Goal: Transaction & Acquisition: Purchase product/service

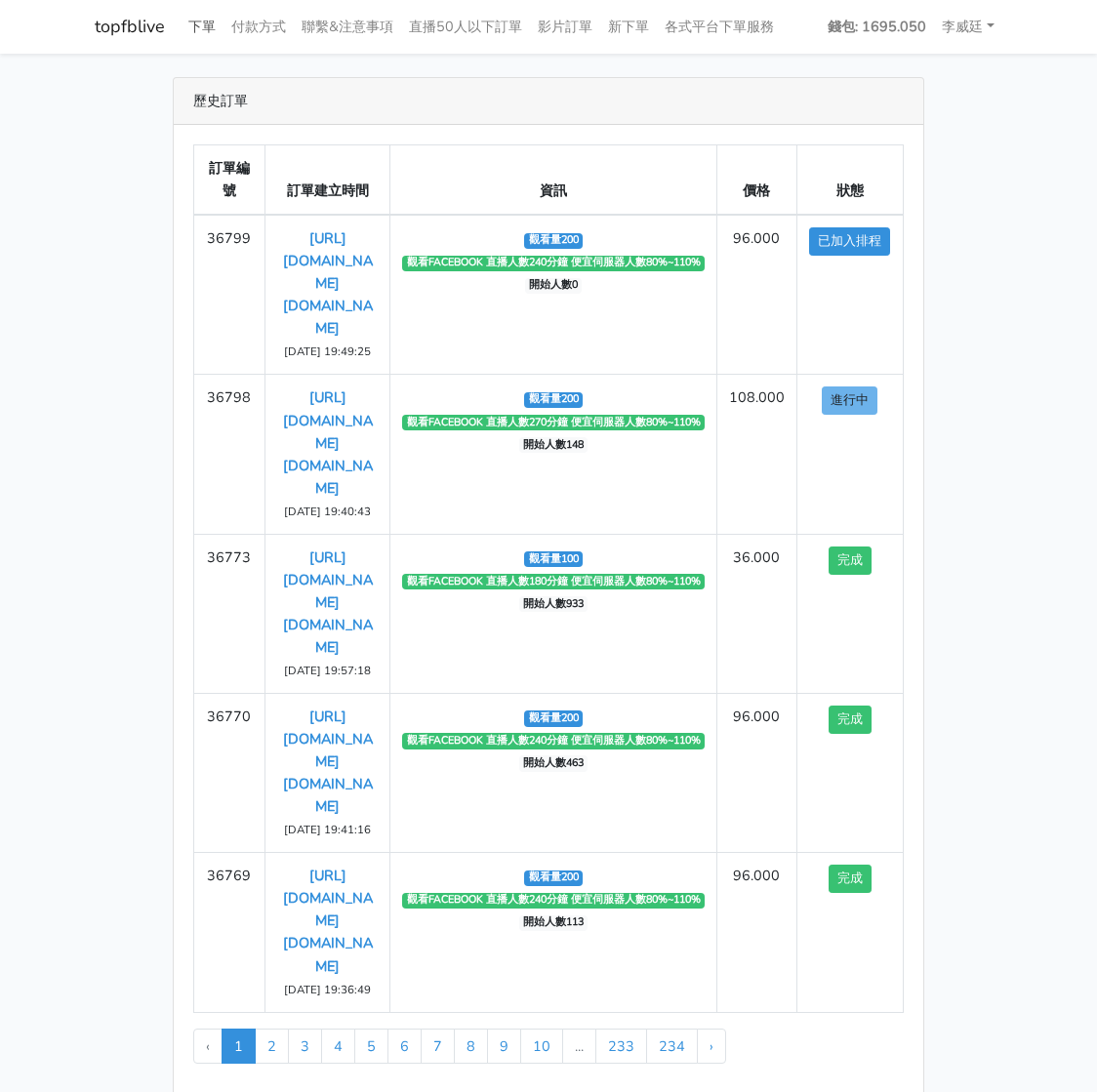
click at [203, 30] on link "下單" at bounding box center [202, 27] width 43 height 38
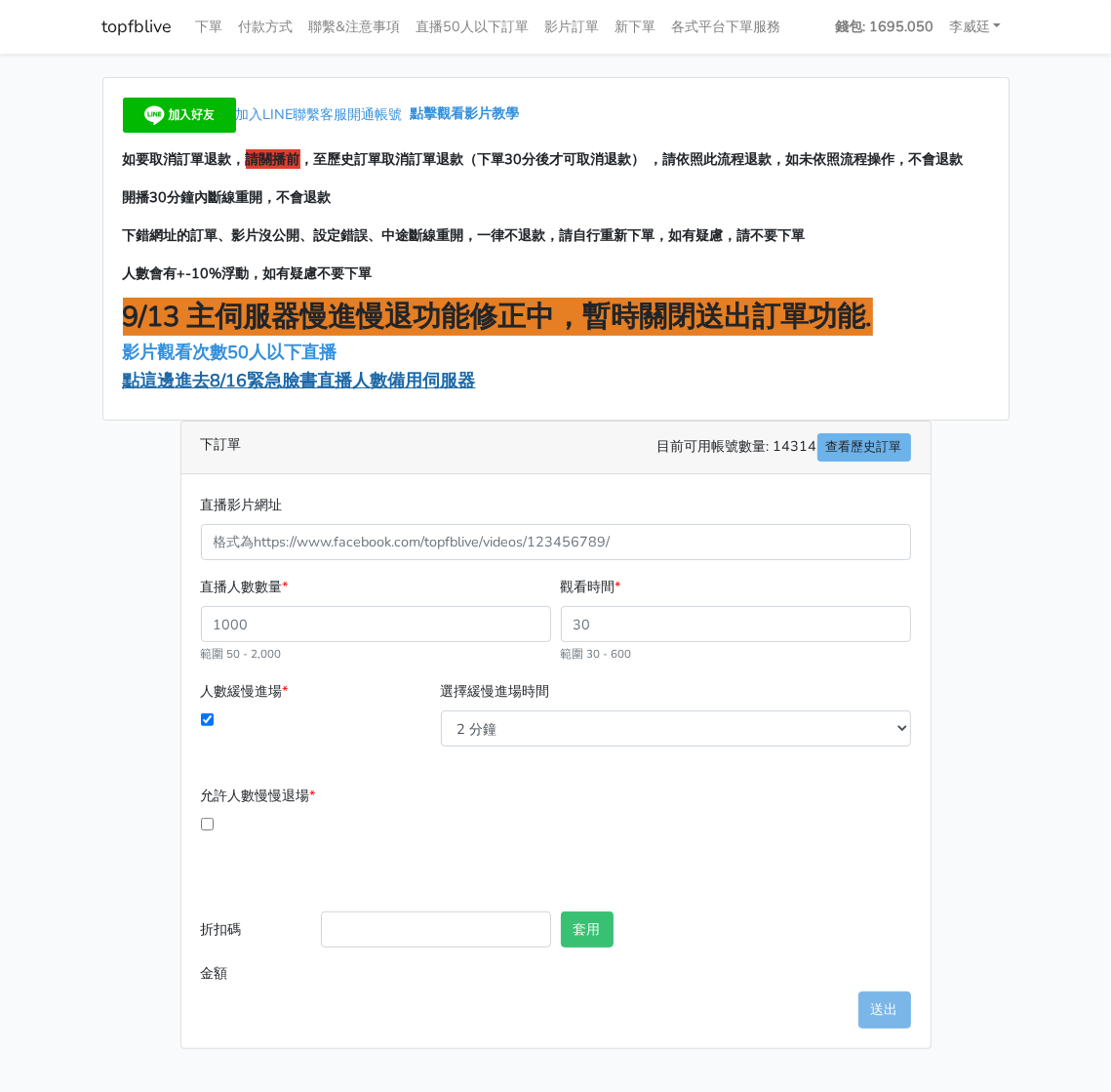
click at [215, 386] on span "點這邊進去8/16緊急臉書直播人數備用伺服器" at bounding box center [299, 381] width 353 height 24
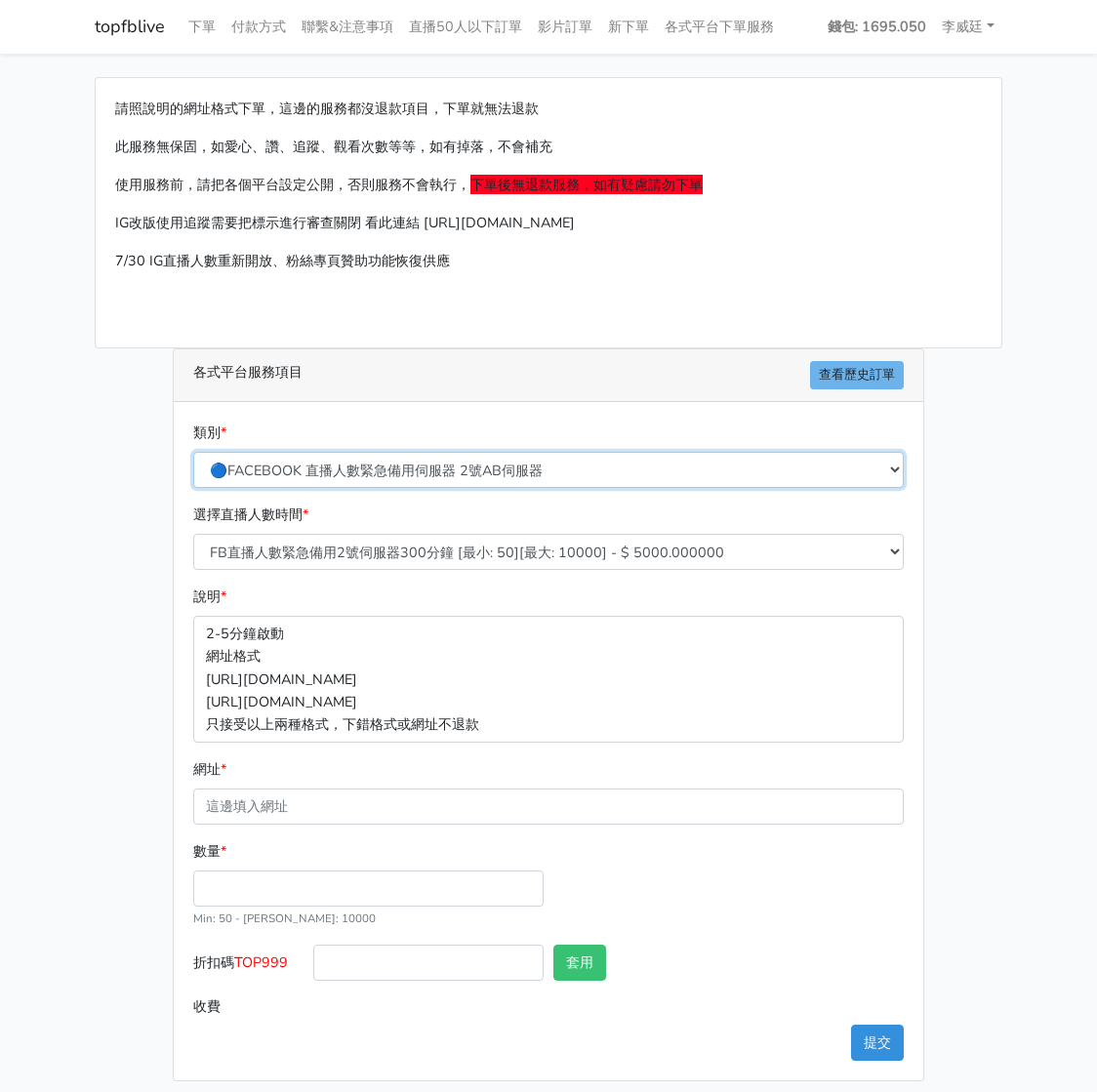
click at [377, 456] on select "🔵FACEBOOK 直播人數緊急備用伺服器 2號AB伺服器 🔵FACEBOOK 網軍專用貼文留言 安全保密 🔵FACEBOOK 直播人數緊急備用伺服器 J1 …" at bounding box center [548, 469] width 710 height 36
select select "3/26熱門平台服務台灣粉絲IG YT FB TIKTOK"
click at [200, 452] on select "🔵FACEBOOK 直播人數緊急備用伺服器 2號AB伺服器 🔵FACEBOOK 網軍專用貼文留言 安全保密 🔵FACEBOOK 直播人數緊急備用伺服器 J1 …" at bounding box center [548, 469] width 710 height 36
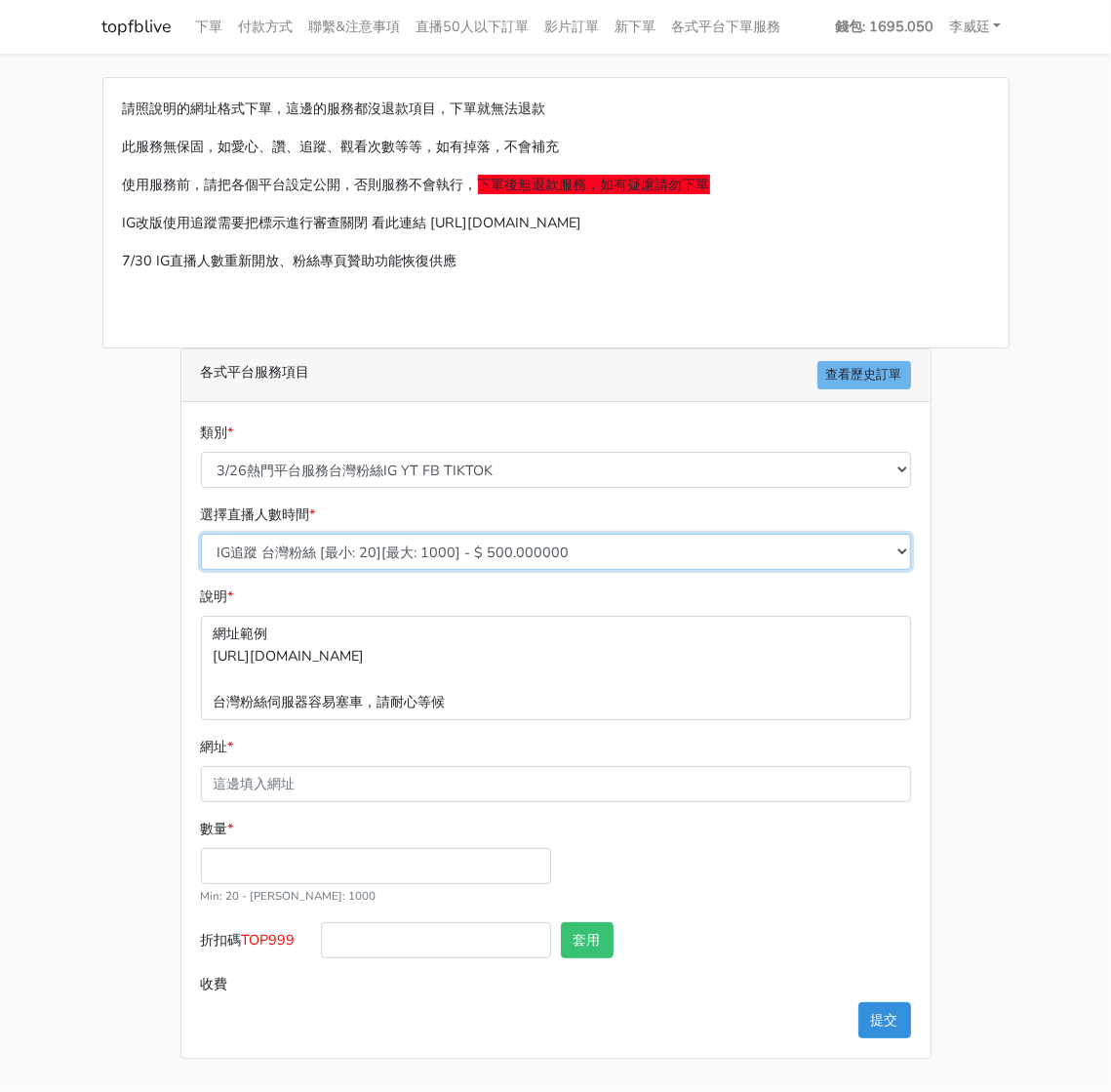
click at [332, 547] on select "IG追蹤 台灣粉絲 [最小: 20][最大: 1000] - $ 500.000000 IG愛心 台灣粉絲 [最小: 20][最大: 1000] - $ 35…" at bounding box center [556, 551] width 710 height 36
select select "669"
click at [201, 533] on select "IG追蹤 台灣粉絲 [最小: 20][最大: 1000] - $ 500.000000 IG愛心 台灣粉絲 [最小: 20][最大: 1000] - $ 35…" at bounding box center [556, 551] width 710 height 36
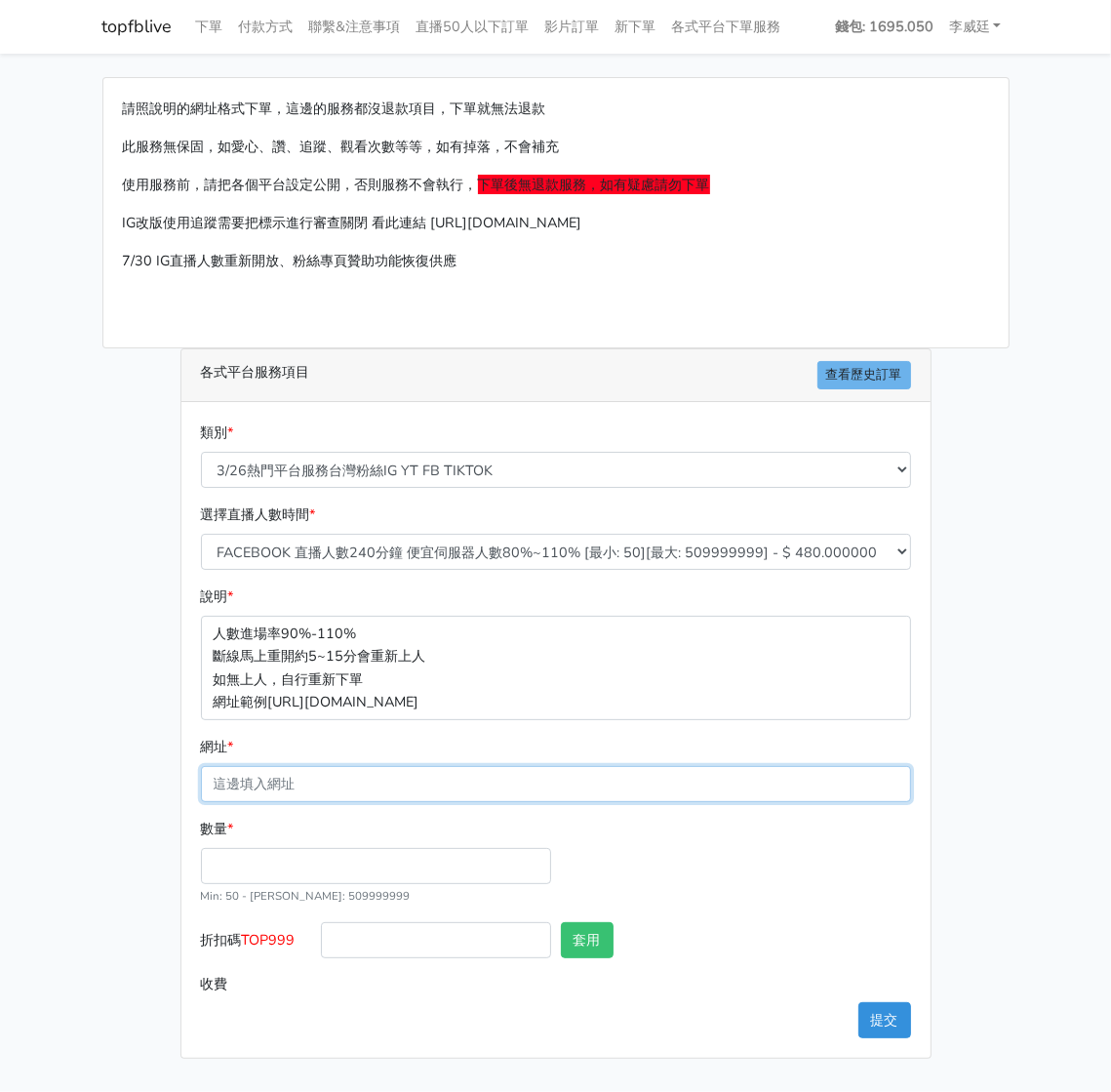
click at [327, 775] on input "網址 *" at bounding box center [556, 783] width 710 height 36
paste input "[URL][DOMAIN_NAME][DOMAIN_NAME]"
type input "[URL][DOMAIN_NAME][DOMAIN_NAME]"
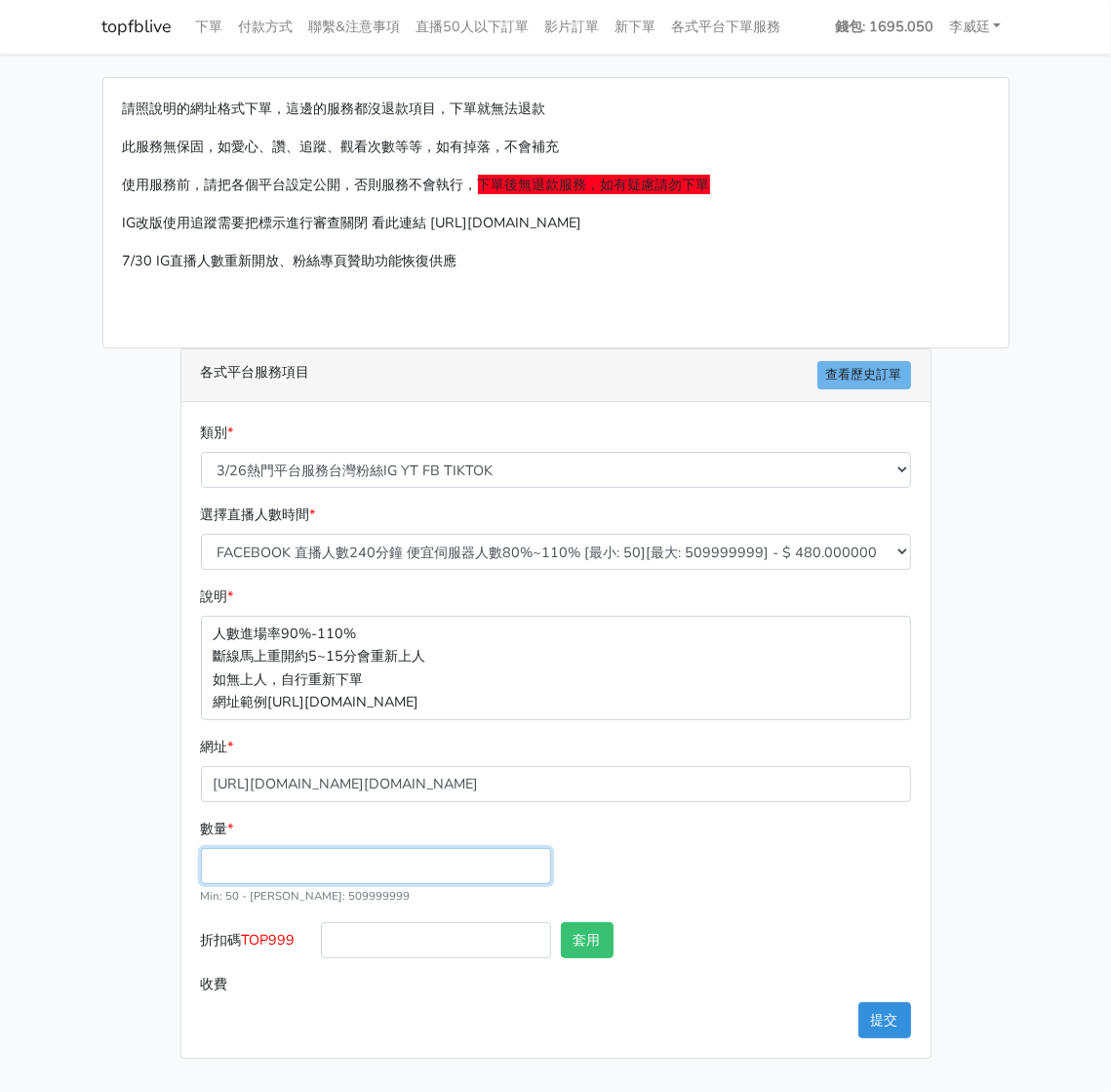
click at [262, 863] on input "數量 *" at bounding box center [376, 866] width 350 height 36
type input "150"
type input "72.000"
drag, startPoint x: 300, startPoint y: 934, endPoint x: 243, endPoint y: 938, distance: 57.1
click at [243, 938] on label "折扣碼 TOP999" at bounding box center [256, 943] width 120 height 44
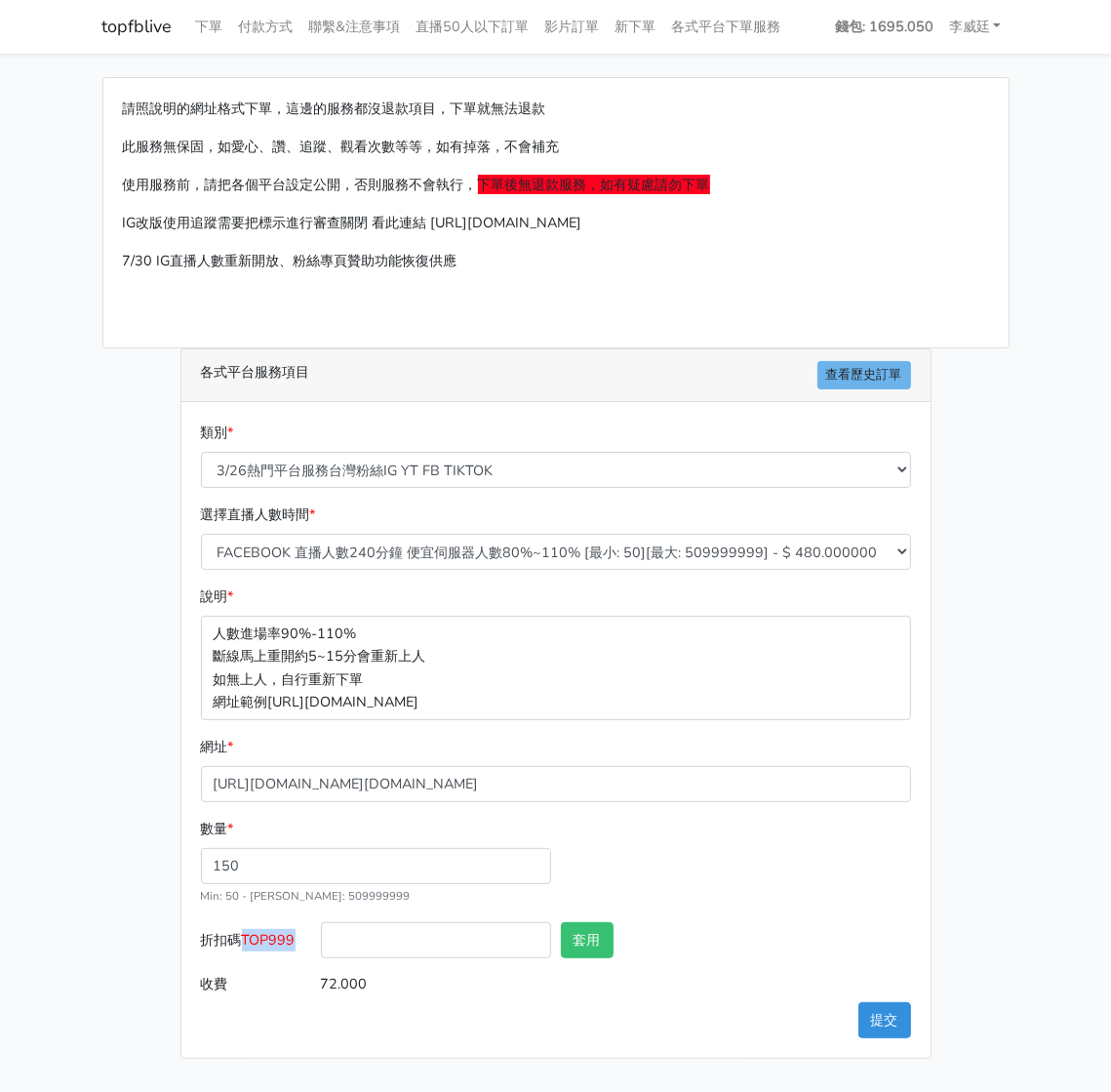
copy label "TOP999"
click at [382, 925] on input "折扣碼 TOP999" at bounding box center [436, 940] width 230 height 36
paste input "TOP999"
type input "TOP999"
click at [582, 922] on button "套用" at bounding box center [587, 940] width 53 height 36
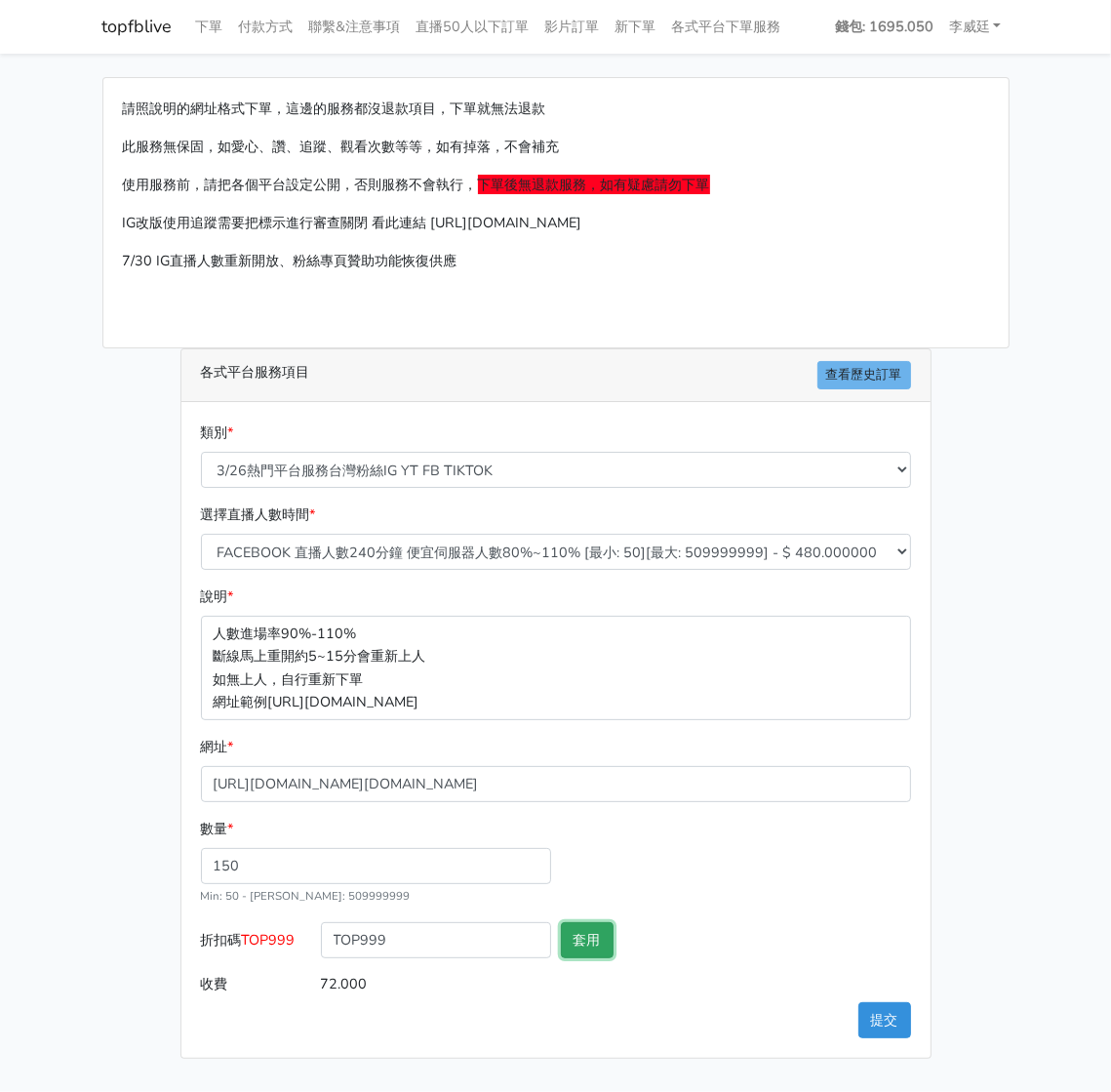
type input "套用失敗"
click at [867, 1014] on button "提交" at bounding box center [886, 1019] width 53 height 36
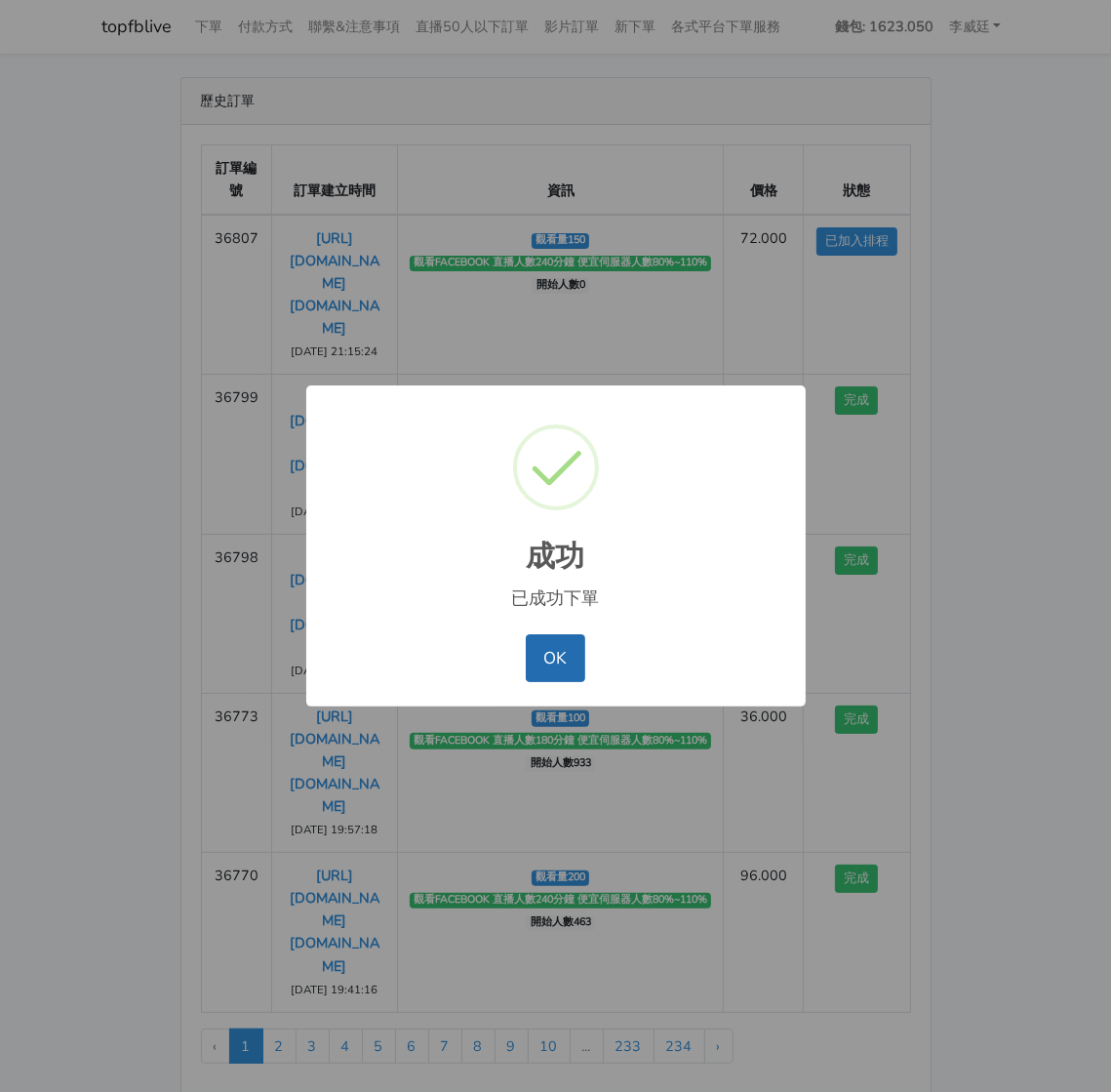
click at [573, 653] on button "OK" at bounding box center [555, 658] width 59 height 47
